Goal: Information Seeking & Learning: Learn about a topic

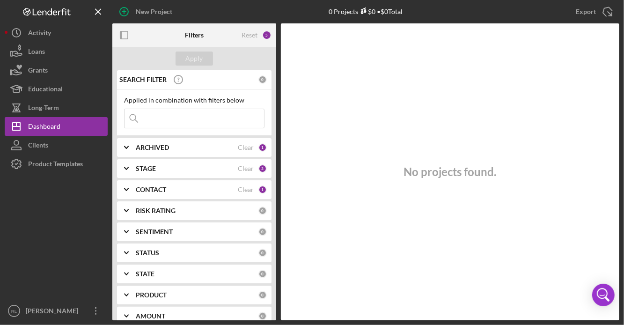
scroll to position [1003, 0]
click at [126, 168] on icon "Icon/Expander" at bounding box center [126, 168] width 23 height 23
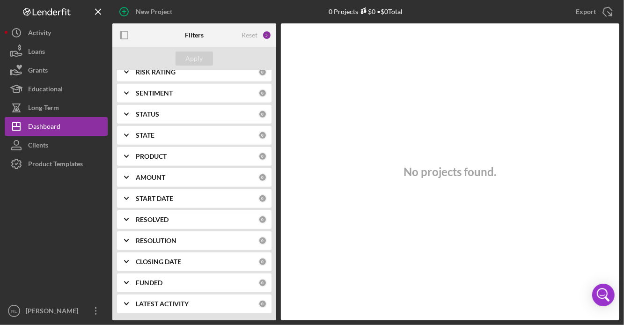
scroll to position [0, 0]
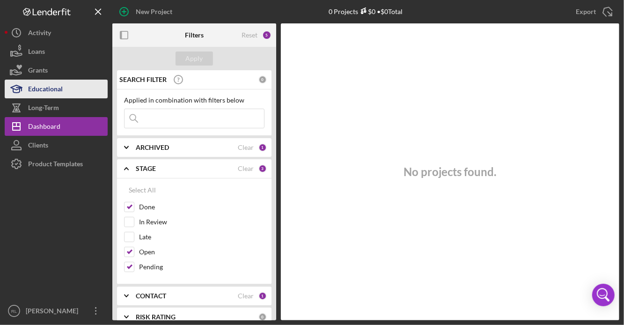
click at [65, 94] on button "Educational" at bounding box center [56, 89] width 103 height 19
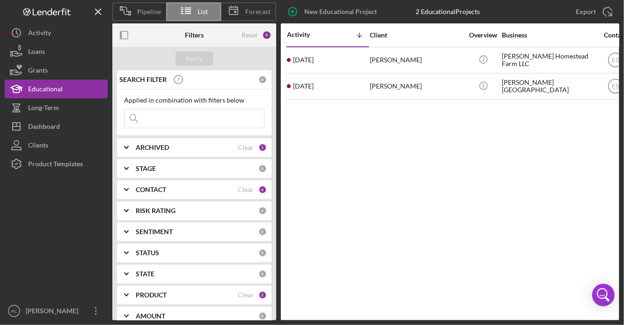
click at [129, 165] on icon "Icon/Expander" at bounding box center [126, 168] width 23 height 23
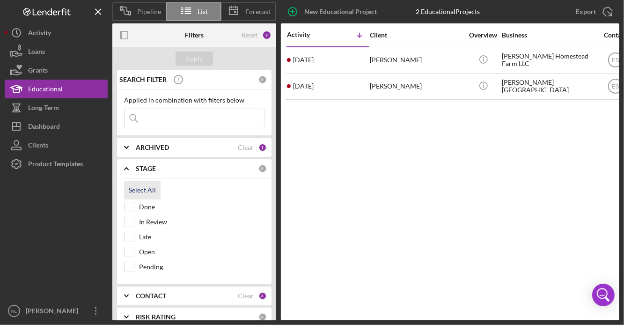
click at [139, 190] on div "Select All" at bounding box center [142, 190] width 27 height 19
checkbox input "true"
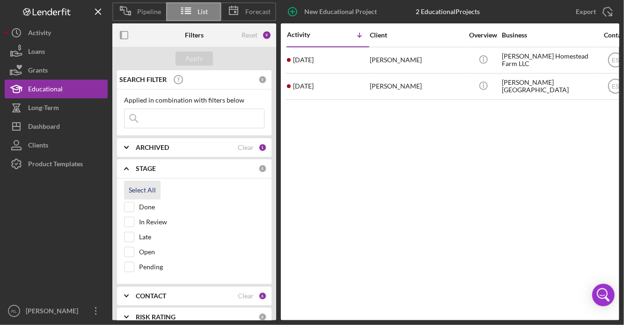
checkbox input "true"
click at [193, 62] on div "Apply" at bounding box center [194, 59] width 17 height 14
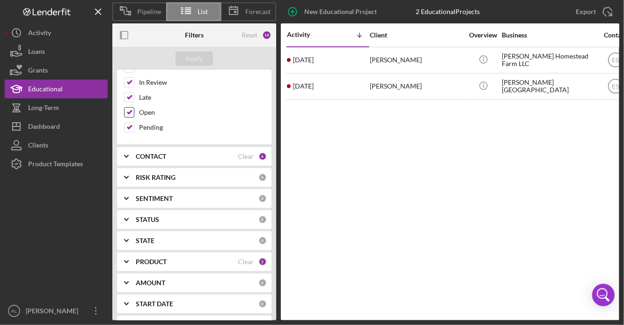
scroll to position [141, 0]
click at [129, 213] on icon "Icon/Expander" at bounding box center [126, 217] width 23 height 23
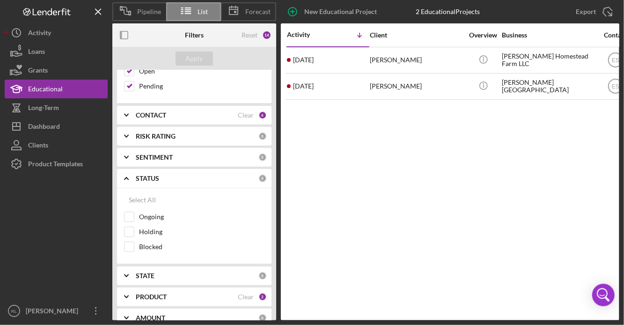
scroll to position [184, 0]
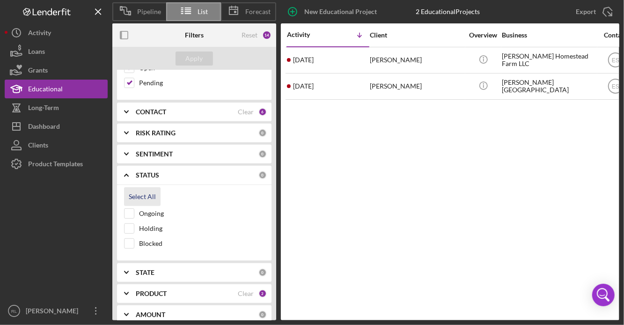
click at [138, 196] on div "Select All" at bounding box center [142, 196] width 27 height 19
checkbox input "true"
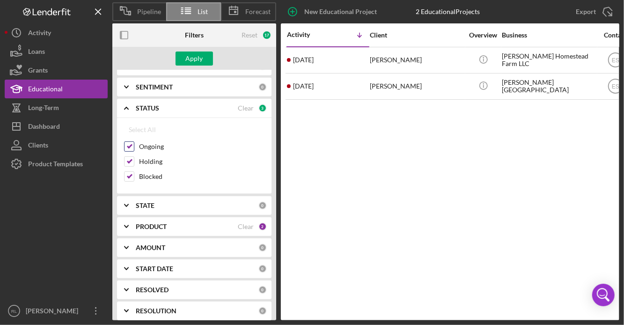
scroll to position [267, 0]
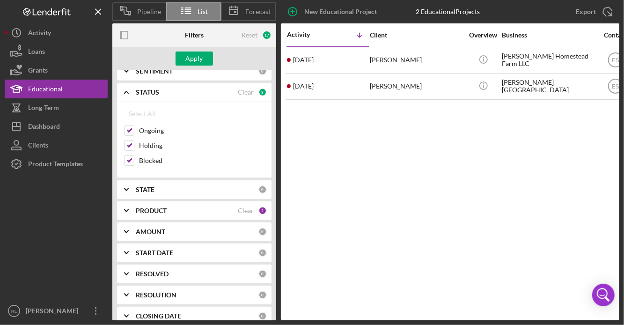
click at [145, 191] on b "STATE" at bounding box center [145, 189] width 19 height 7
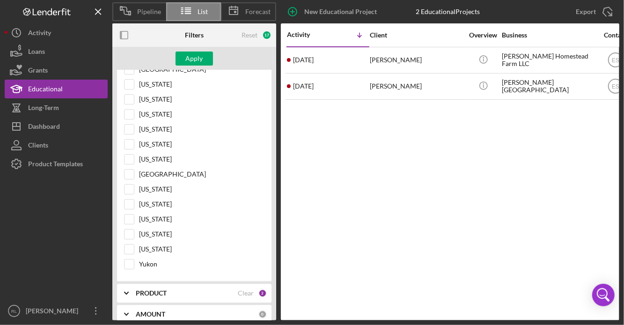
scroll to position [1479, 0]
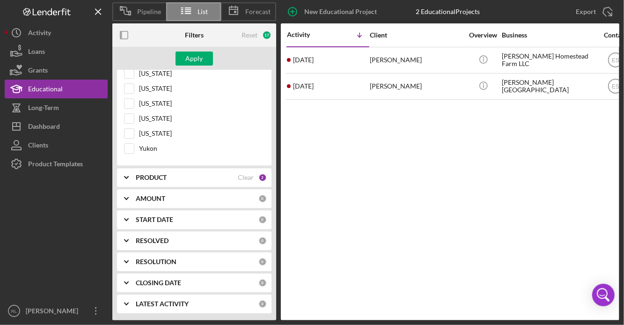
click at [145, 172] on div "PRODUCT Clear 2" at bounding box center [201, 177] width 131 height 19
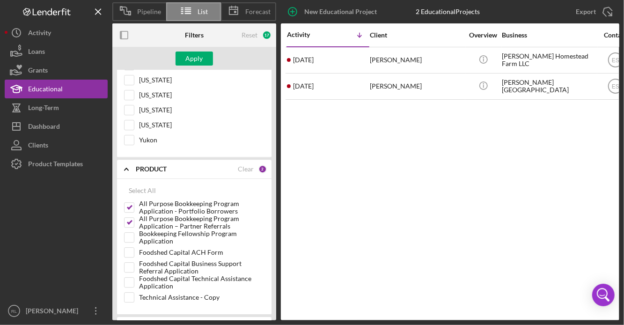
scroll to position [1616, 0]
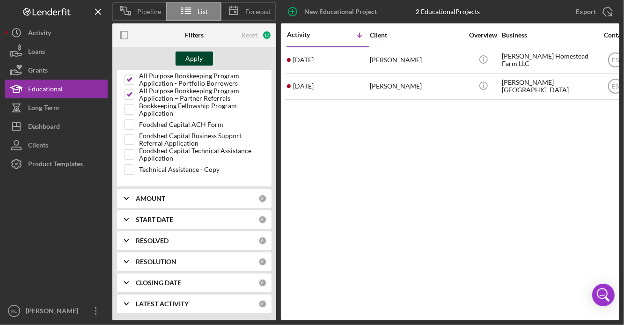
click at [197, 63] on div "Apply" at bounding box center [194, 59] width 17 height 14
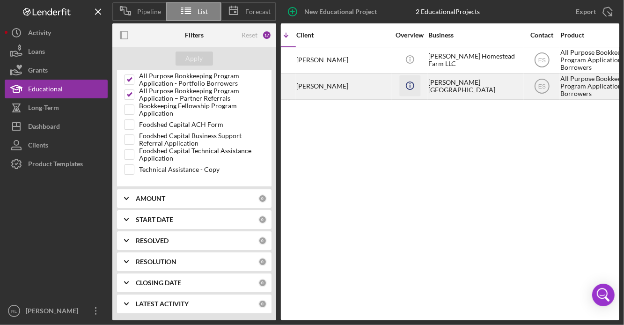
scroll to position [0, 0]
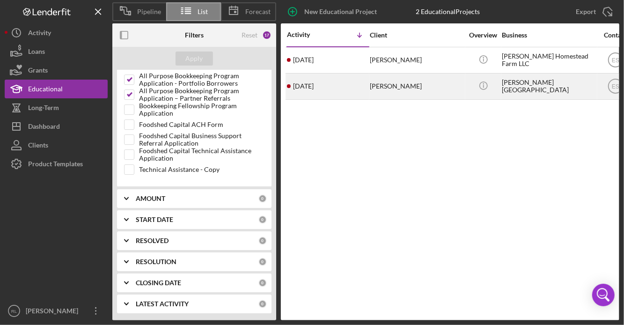
click at [397, 95] on div "[PERSON_NAME]" at bounding box center [417, 86] width 94 height 25
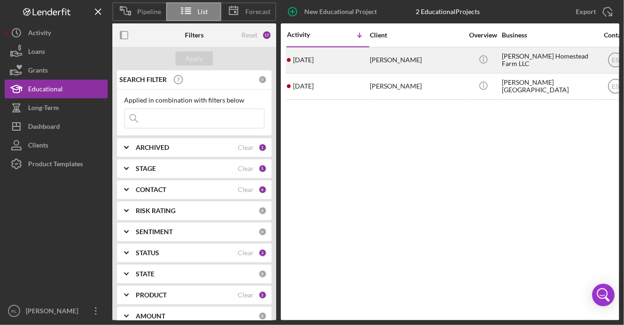
click at [345, 68] on div "[DATE] [PERSON_NAME]" at bounding box center [328, 60] width 82 height 25
